Goal: Transaction & Acquisition: Purchase product/service

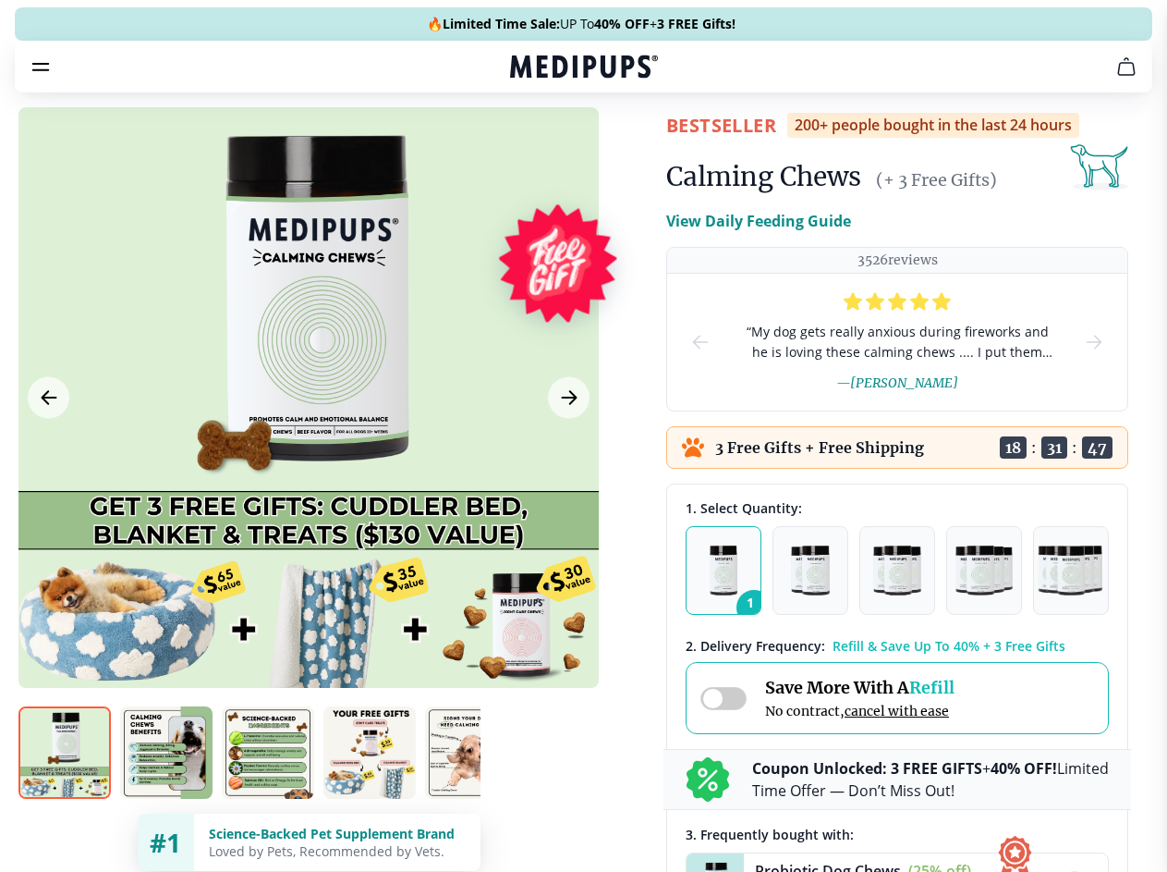
click at [532, 148] on span "Supplements" at bounding box center [578, 157] width 92 height 18
click at [626, 146] on icon "button" at bounding box center [637, 157] width 22 height 22
click at [1116, 78] on icon "cart" at bounding box center [1127, 66] width 22 height 22
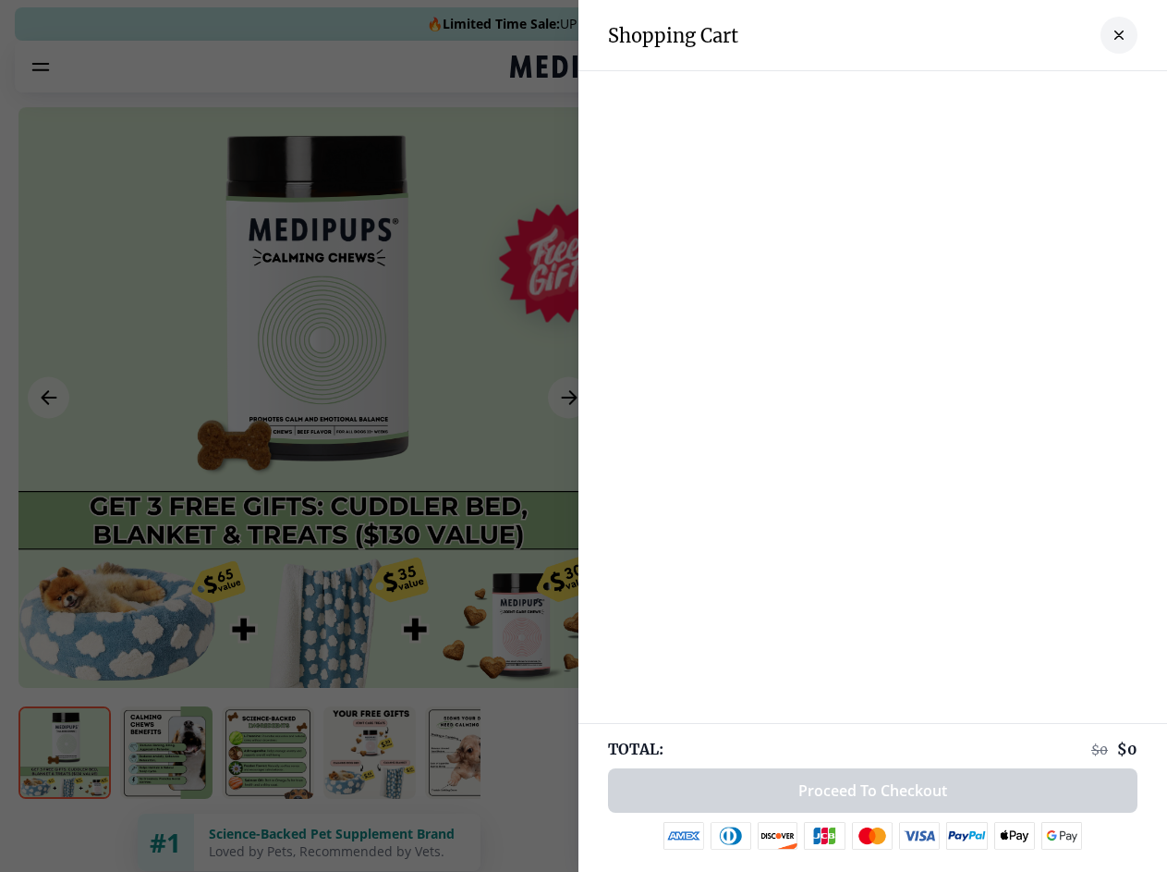
click at [898, 92] on div at bounding box center [873, 89] width 589 height 37
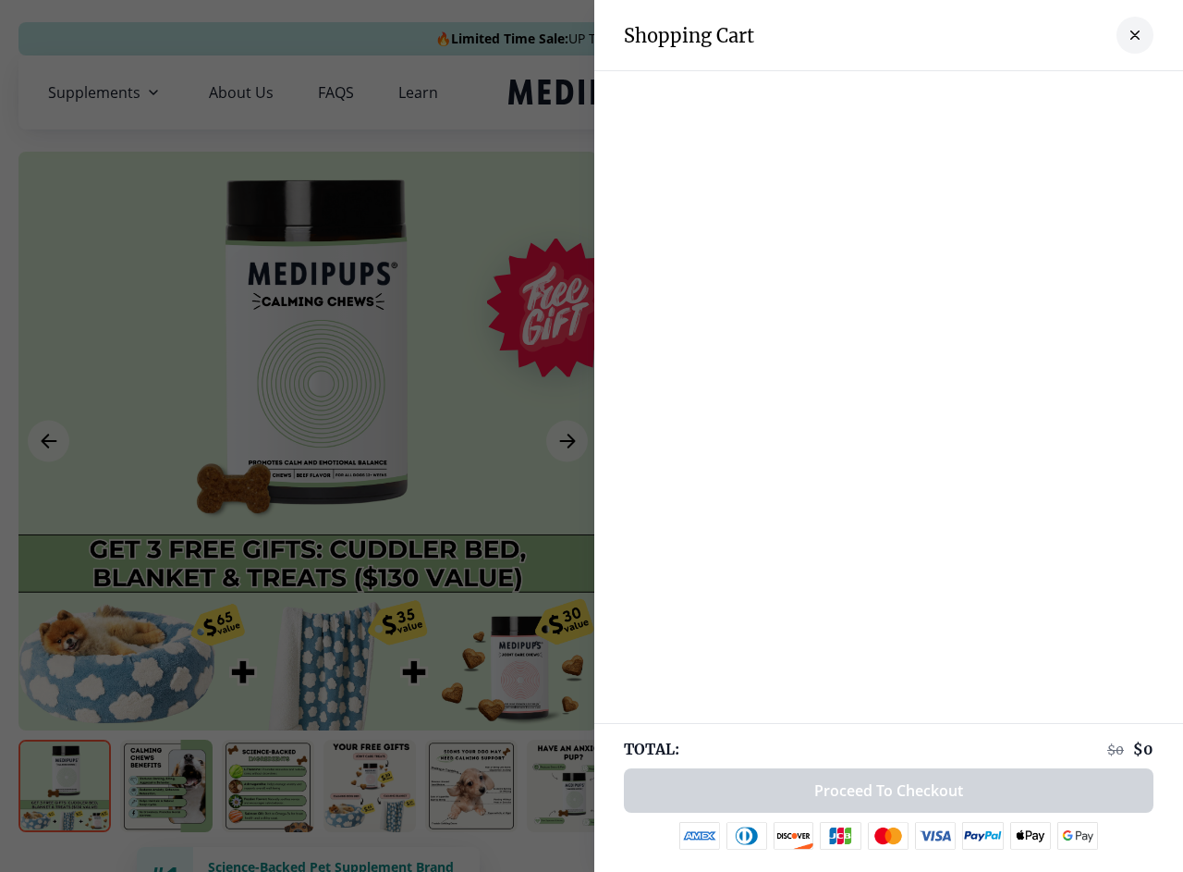
click at [1044, 92] on div at bounding box center [888, 89] width 589 height 37
click at [1105, 92] on div at bounding box center [888, 89] width 589 height 37
click at [308, 441] on div at bounding box center [591, 436] width 1183 height 872
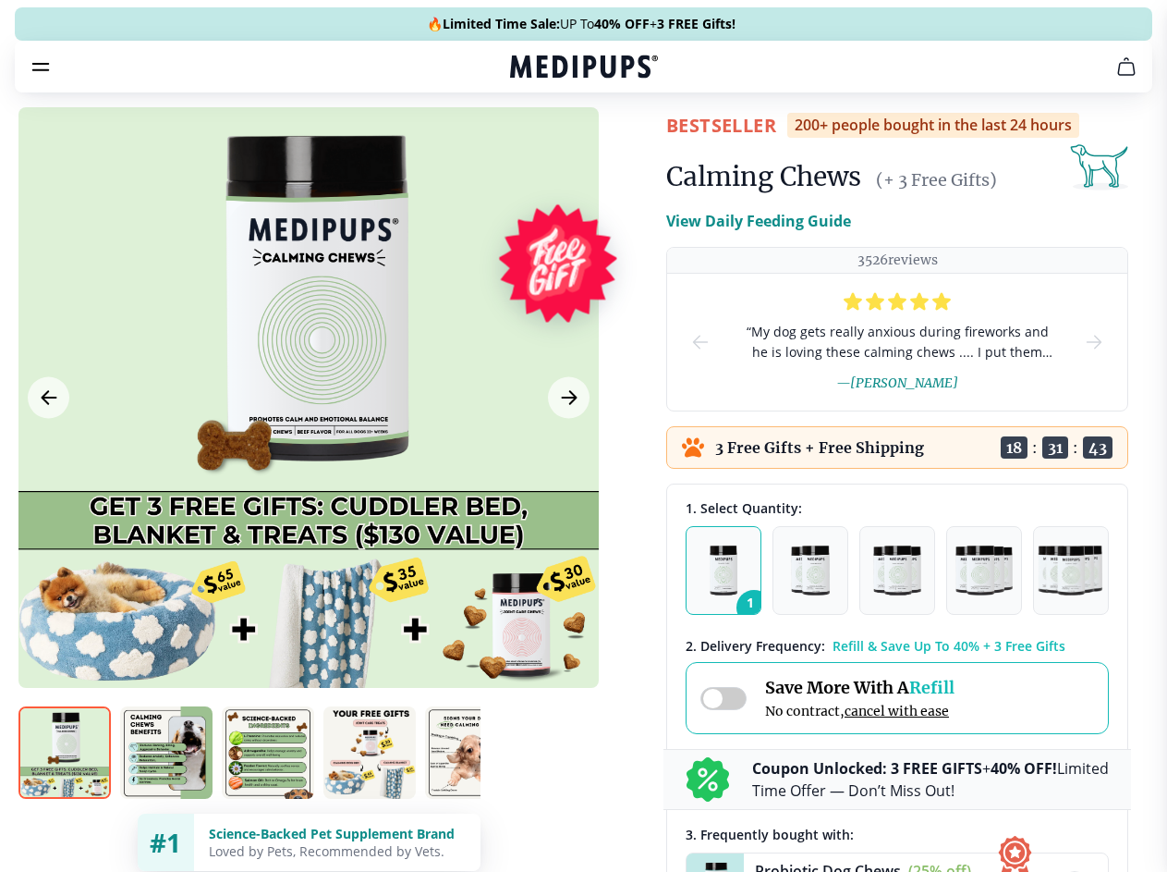
click at [48, 404] on icon "Previous Image" at bounding box center [49, 397] width 14 height 13
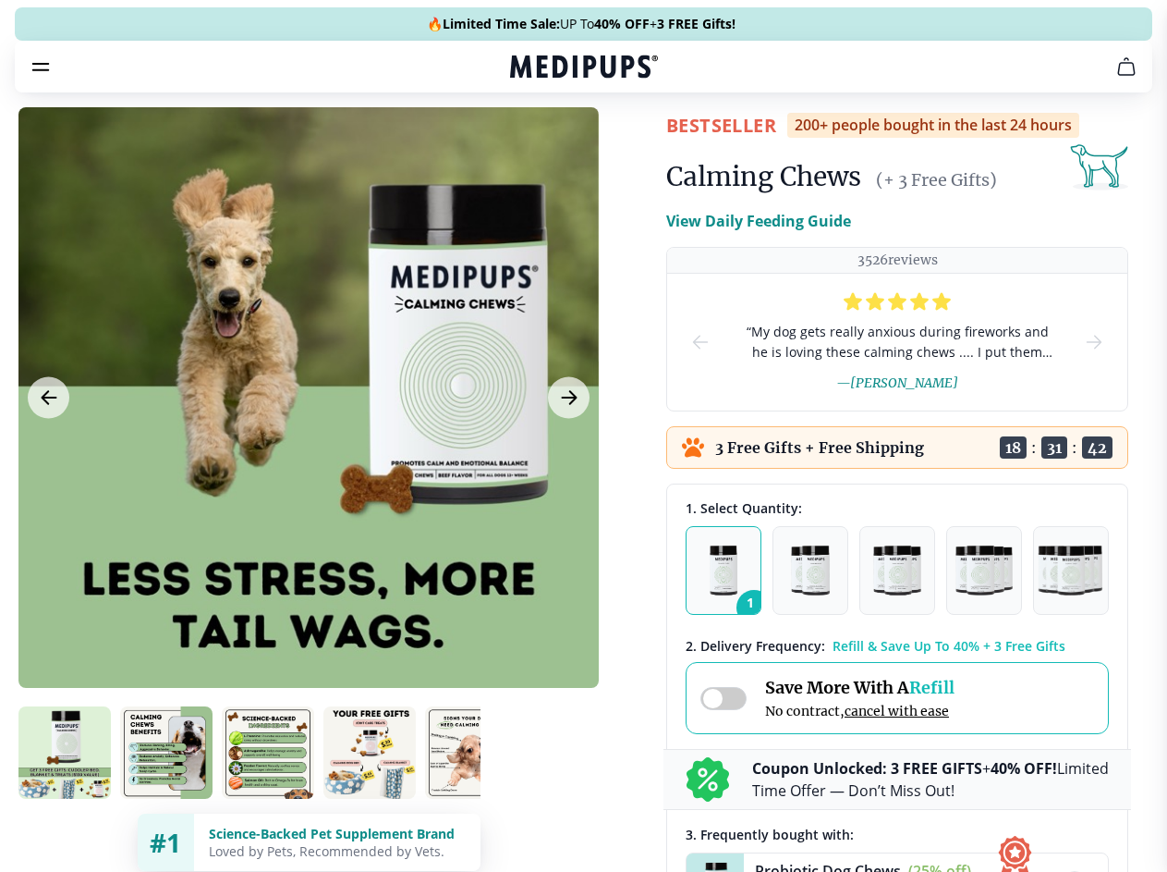
click at [567, 404] on icon "Next Image" at bounding box center [569, 397] width 14 height 13
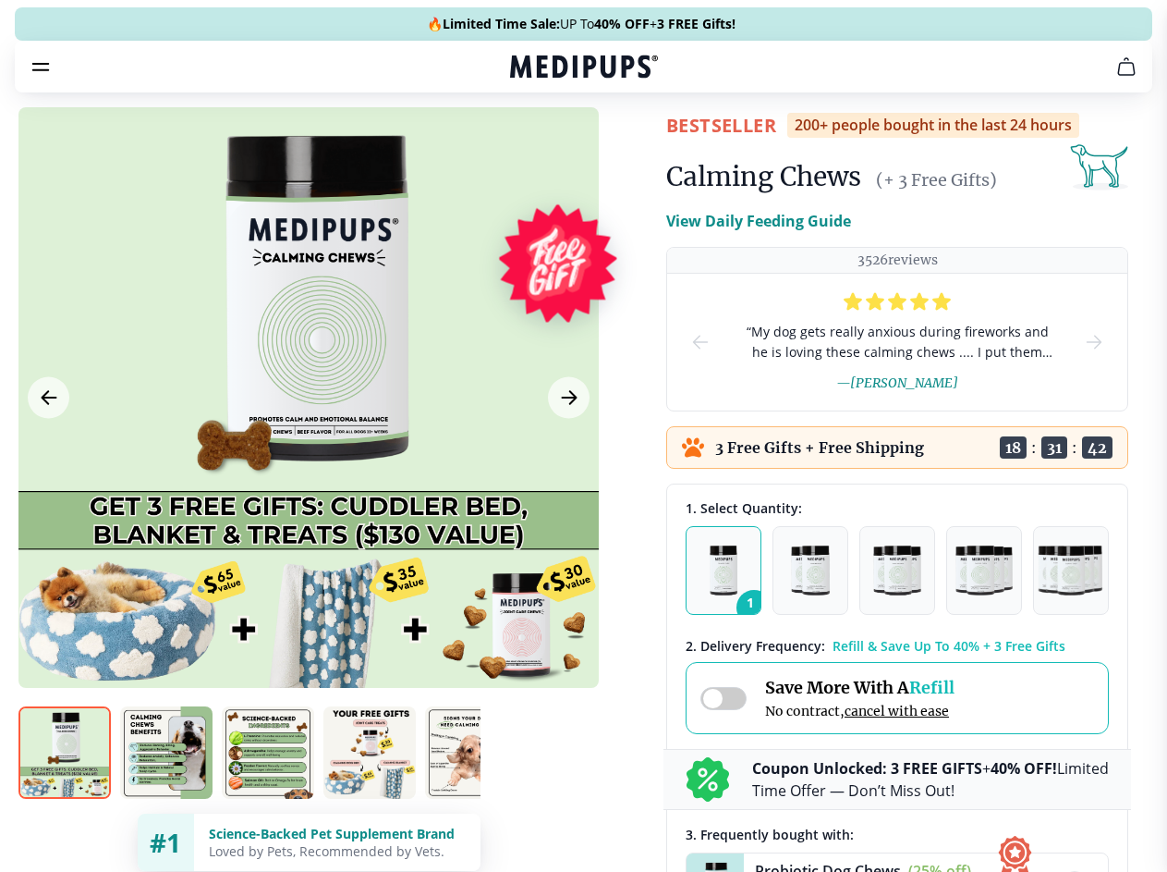
click at [65, 786] on img at bounding box center [64, 752] width 92 height 92
